Goal: Browse casually

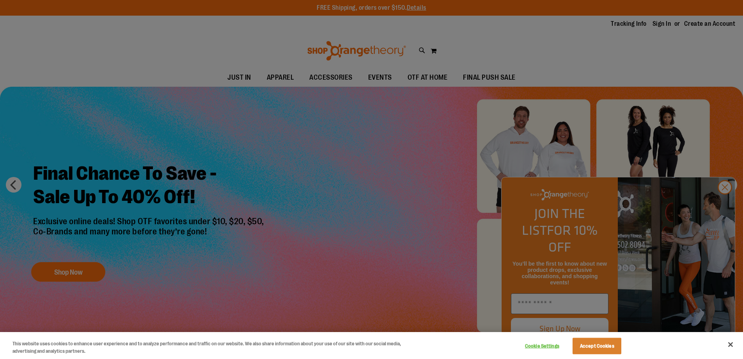
click at [723, 206] on div at bounding box center [371, 179] width 743 height 359
click at [724, 205] on div at bounding box center [371, 179] width 743 height 359
click at [612, 343] on button "Accept Cookies" at bounding box center [597, 345] width 49 height 16
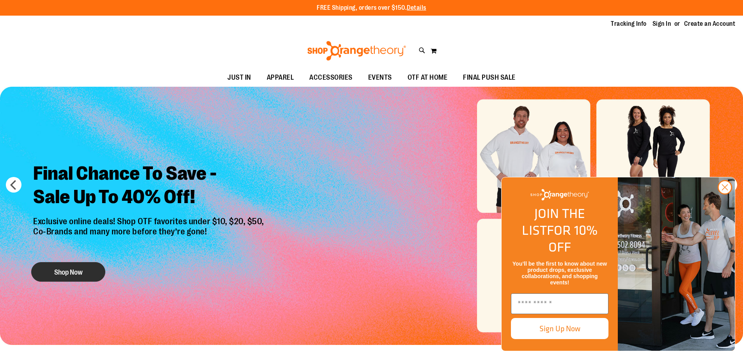
click at [86, 269] on button "Shop Now" at bounding box center [68, 272] width 74 height 20
